Goal: Transaction & Acquisition: Purchase product/service

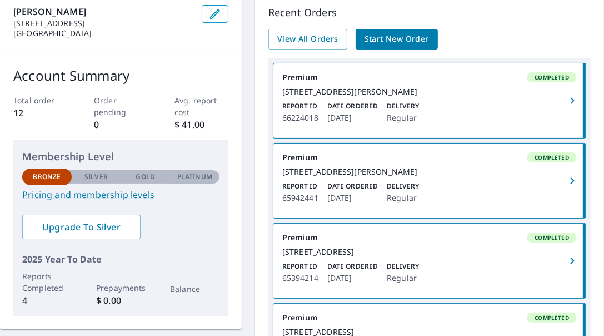
scroll to position [56, 0]
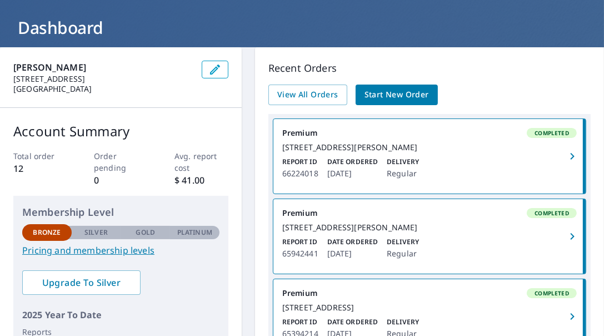
click at [416, 91] on span "Start New Order" at bounding box center [397, 95] width 64 height 14
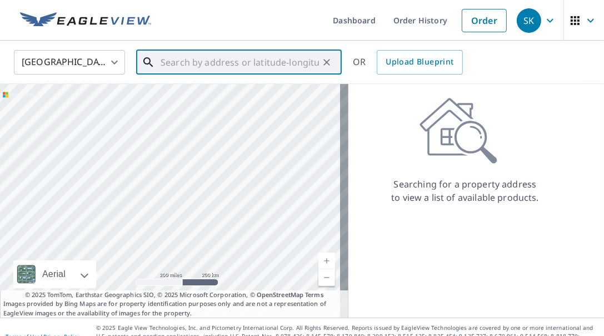
click at [170, 62] on input "text" at bounding box center [240, 62] width 158 height 31
click at [209, 60] on input "text" at bounding box center [240, 62] width 158 height 31
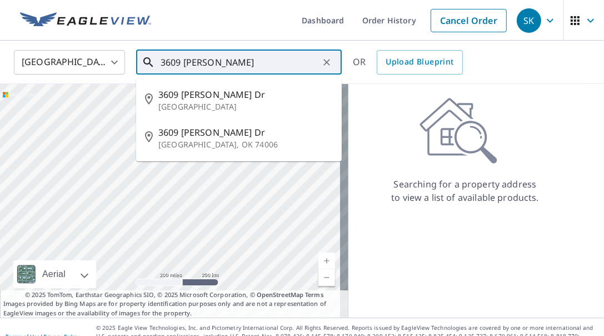
click at [213, 102] on p "[GEOGRAPHIC_DATA]" at bounding box center [245, 106] width 175 height 11
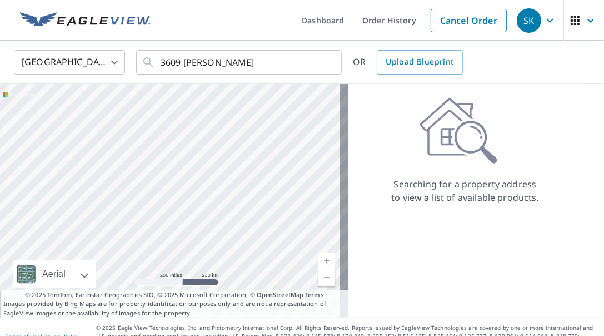
type input "[STREET_ADDRESS][PERSON_NAME][PERSON_NAME]"
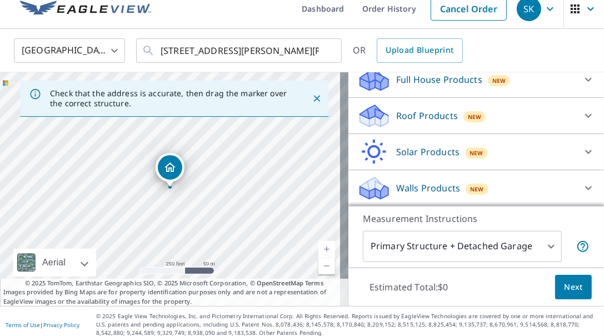
scroll to position [18, 0]
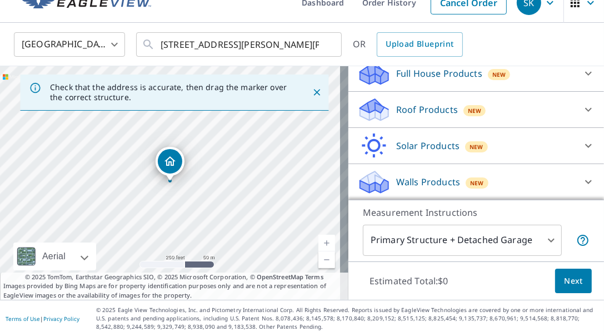
click at [547, 240] on body "SK SK Dashboard Order History Cancel Order SK [GEOGRAPHIC_DATA] [GEOGRAPHIC_DAT…" at bounding box center [302, 168] width 604 height 336
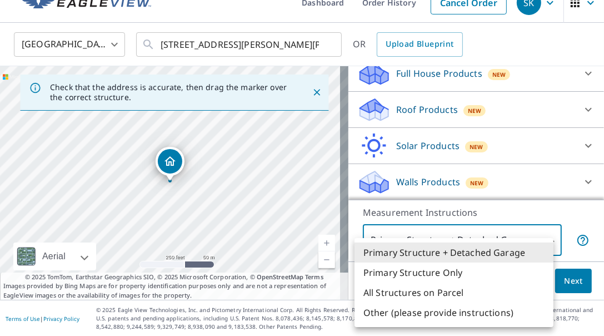
click at [439, 272] on li "Primary Structure Only" at bounding box center [454, 272] width 199 height 20
type input "2"
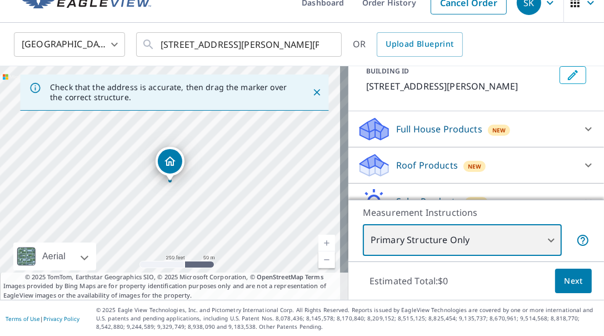
scroll to position [126, 0]
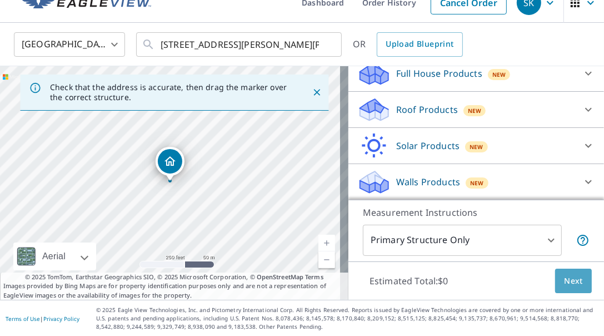
click at [578, 279] on button "Next" at bounding box center [573, 281] width 37 height 25
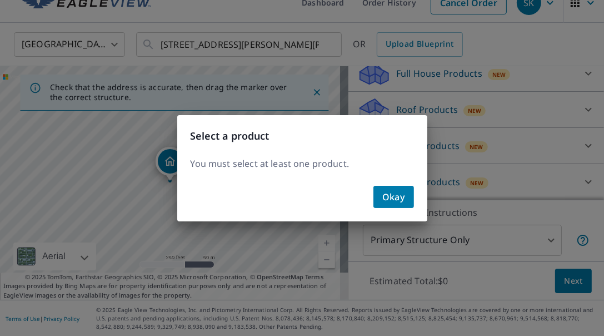
click at [399, 200] on span "Okay" at bounding box center [394, 197] width 23 height 16
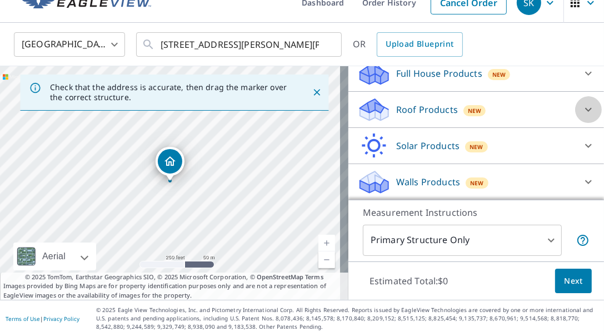
click at [582, 107] on icon at bounding box center [588, 109] width 13 height 13
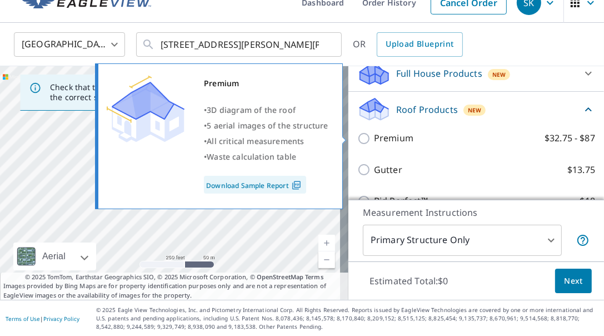
scroll to position [181, 0]
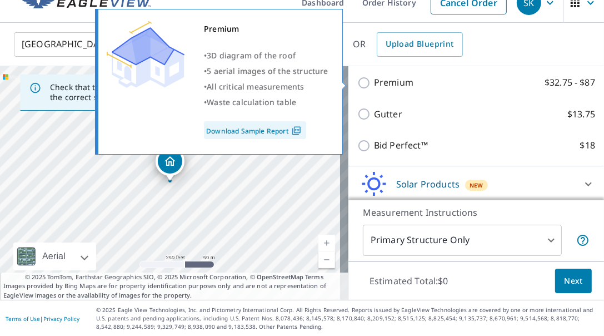
click at [358, 80] on input "Premium $32.75 - $87" at bounding box center [366, 82] width 17 height 13
checkbox input "true"
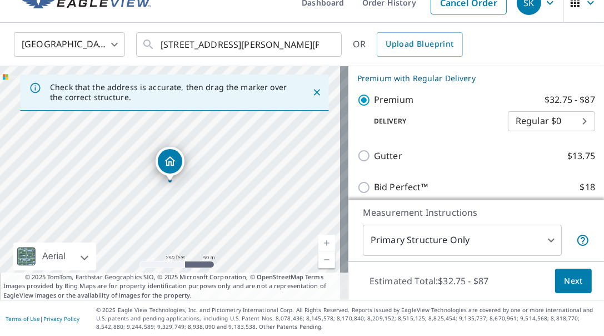
click at [575, 274] on button "Next" at bounding box center [573, 281] width 37 height 25
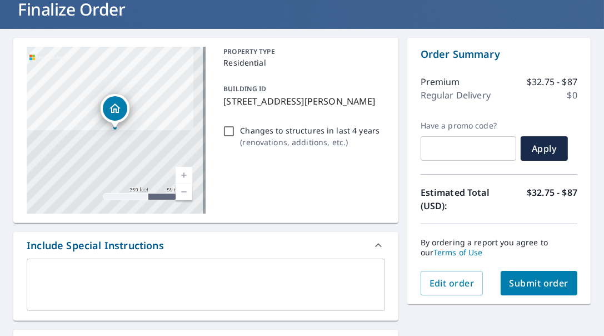
scroll to position [73, 0]
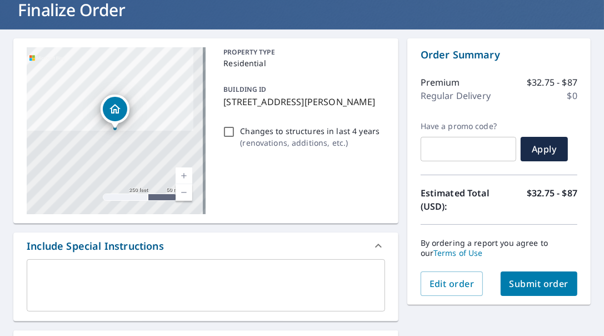
click at [522, 281] on span "Submit order" at bounding box center [539, 283] width 59 height 12
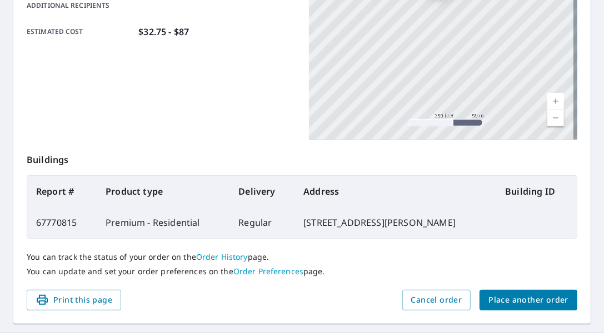
scroll to position [296, 0]
